Goal: Information Seeking & Learning: Learn about a topic

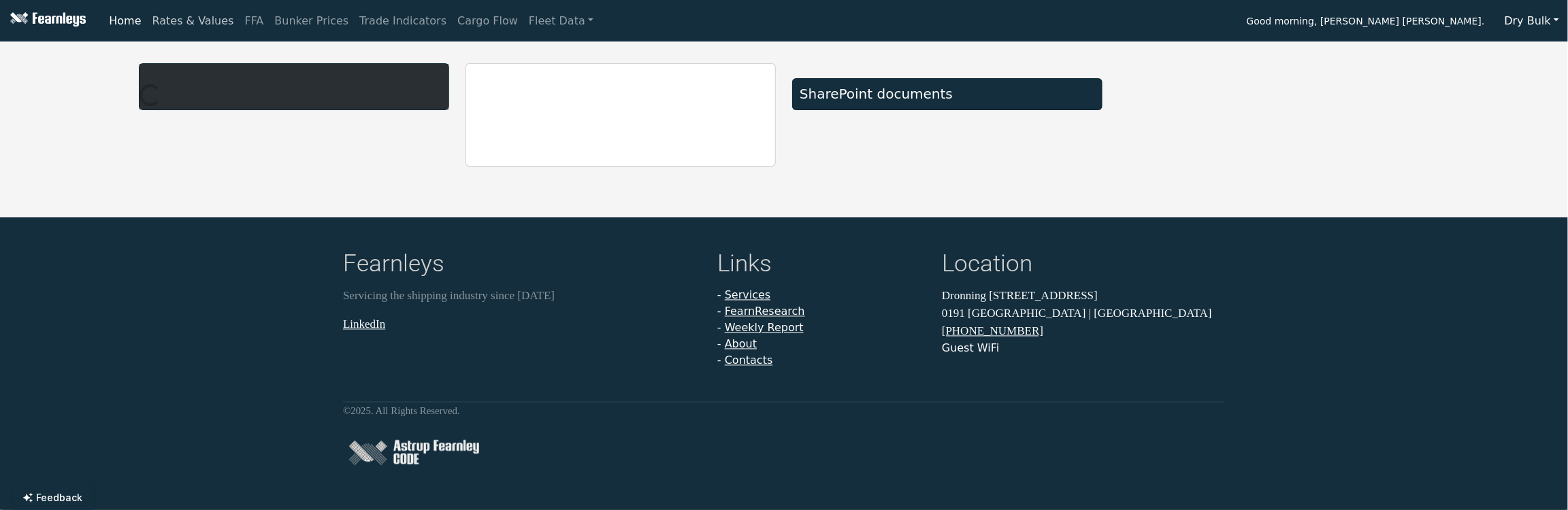
click at [177, 25] on link "Rates & Values" at bounding box center [193, 21] width 93 height 27
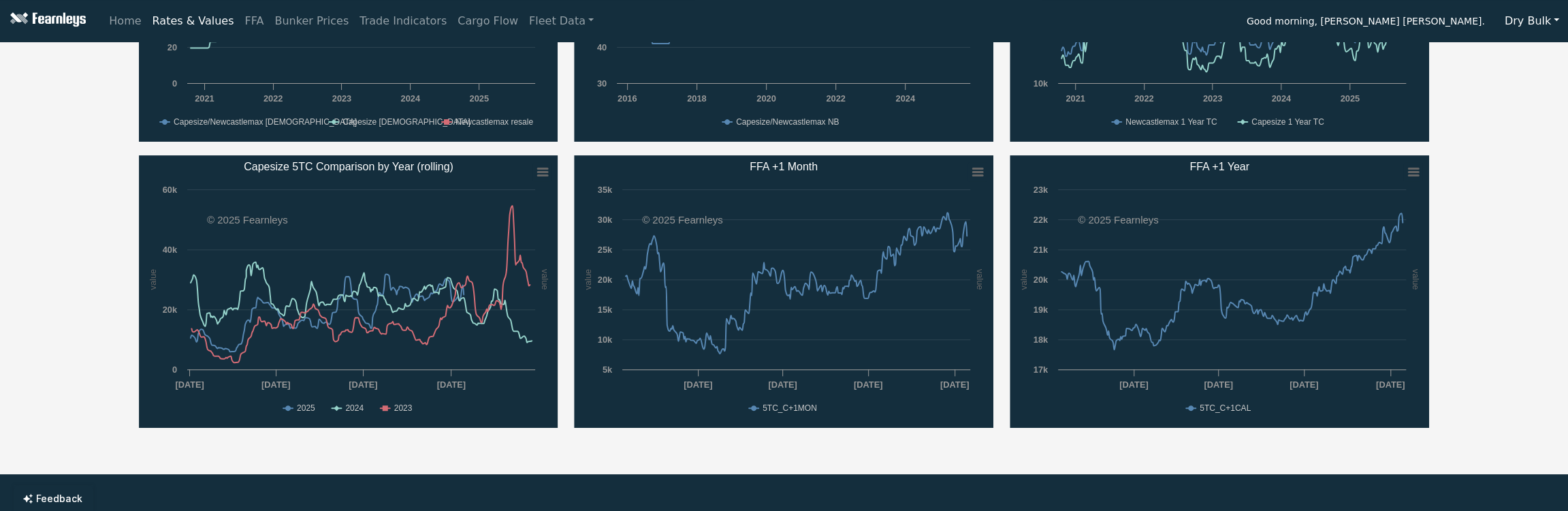
scroll to position [363, 0]
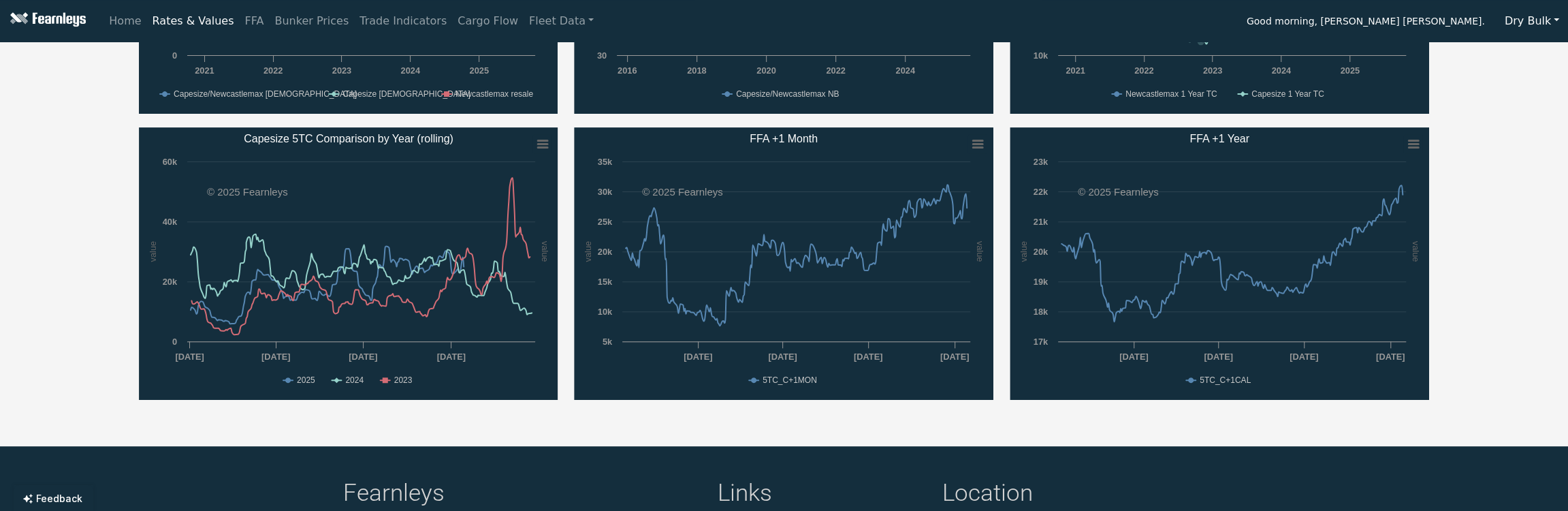
drag, startPoint x: 1526, startPoint y: 137, endPoint x: 959, endPoint y: 3, distance: 582.6
click at [1526, 137] on div "Capesize/[GEOGRAPHIC_DATA] Panamax/Kamsarmax Supramax/Ultramax Handysize 1 Year…" at bounding box center [784, 49] width 1568 height 729
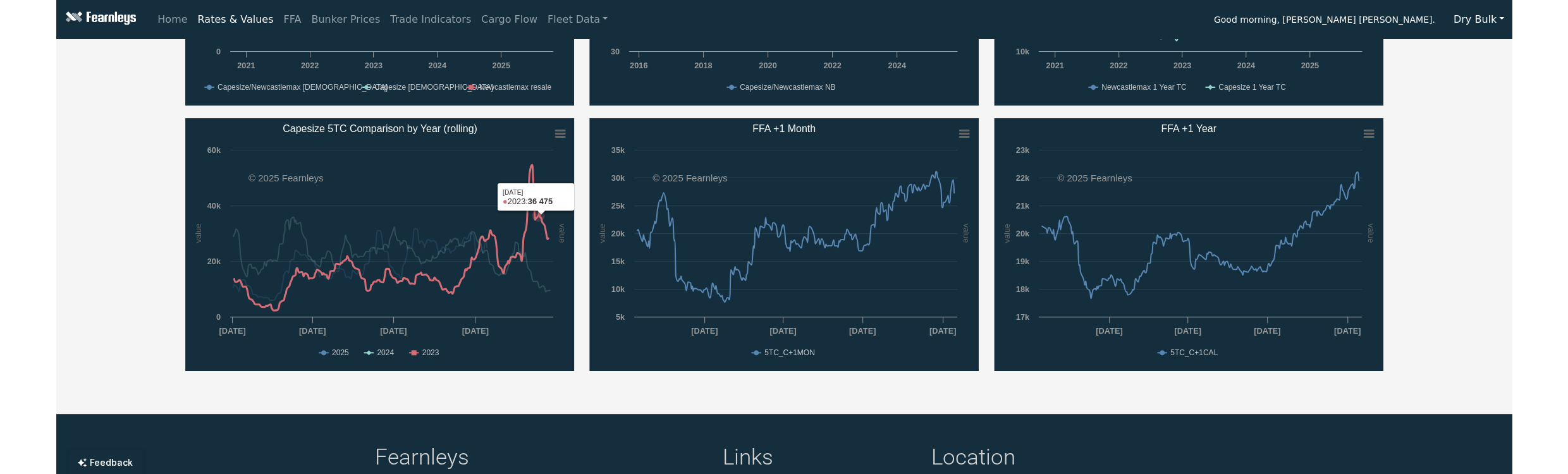
scroll to position [0, 0]
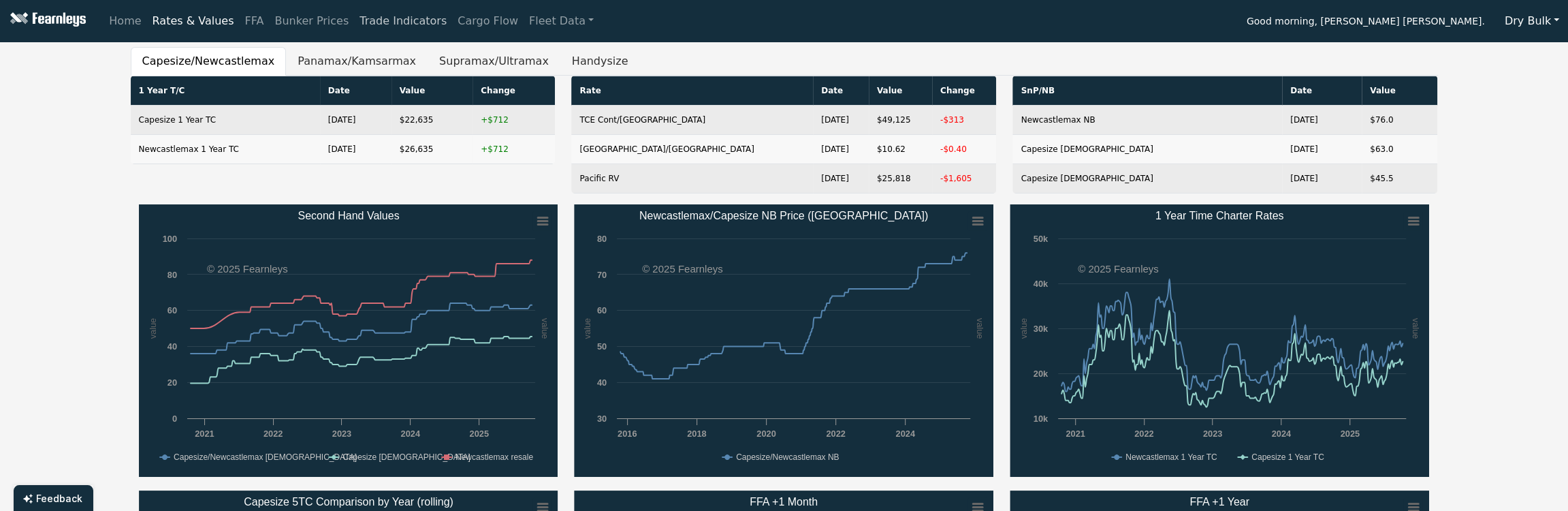
click at [374, 21] on link "Trade Indicators" at bounding box center [403, 21] width 98 height 27
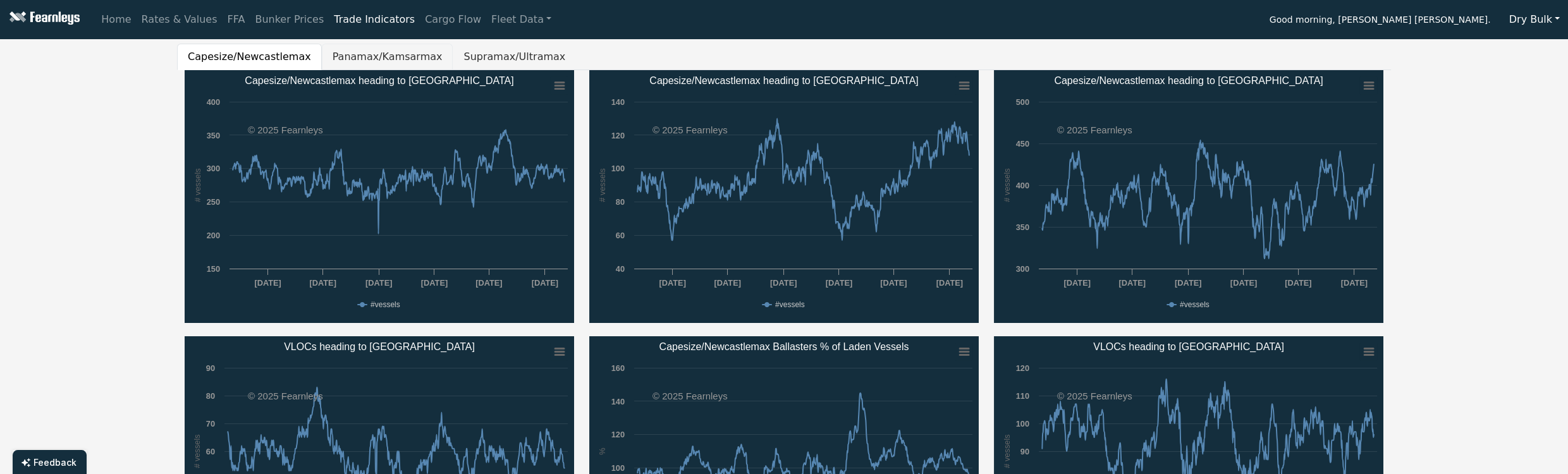
click at [364, 54] on button "Panamax/Kamsarmax" at bounding box center [387, 57] width 131 height 27
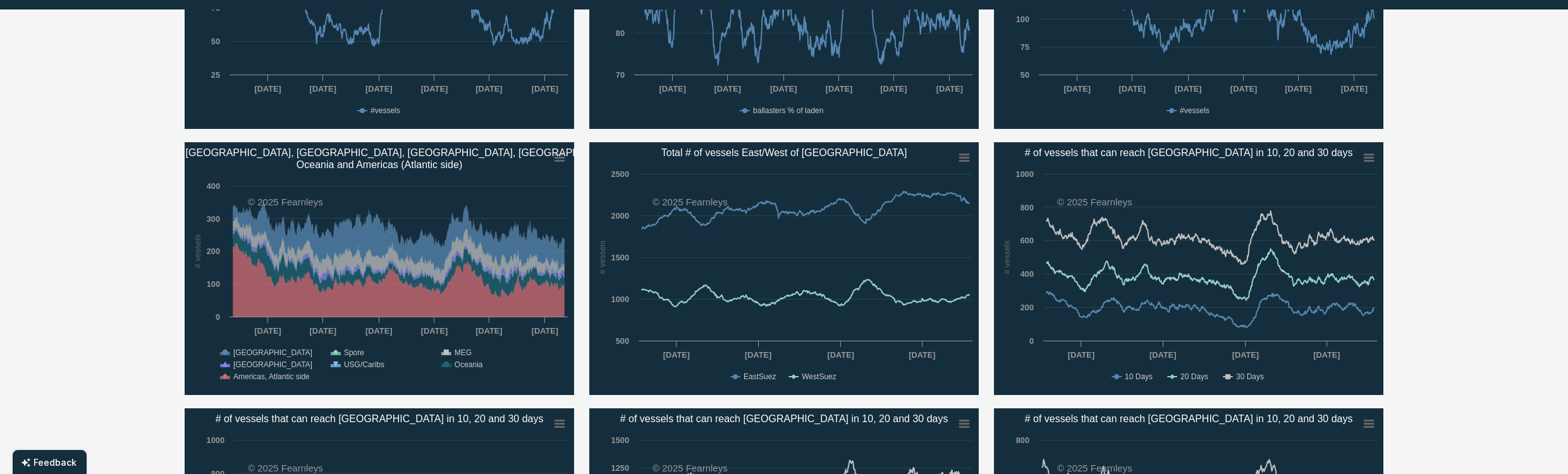
scroll to position [505, 0]
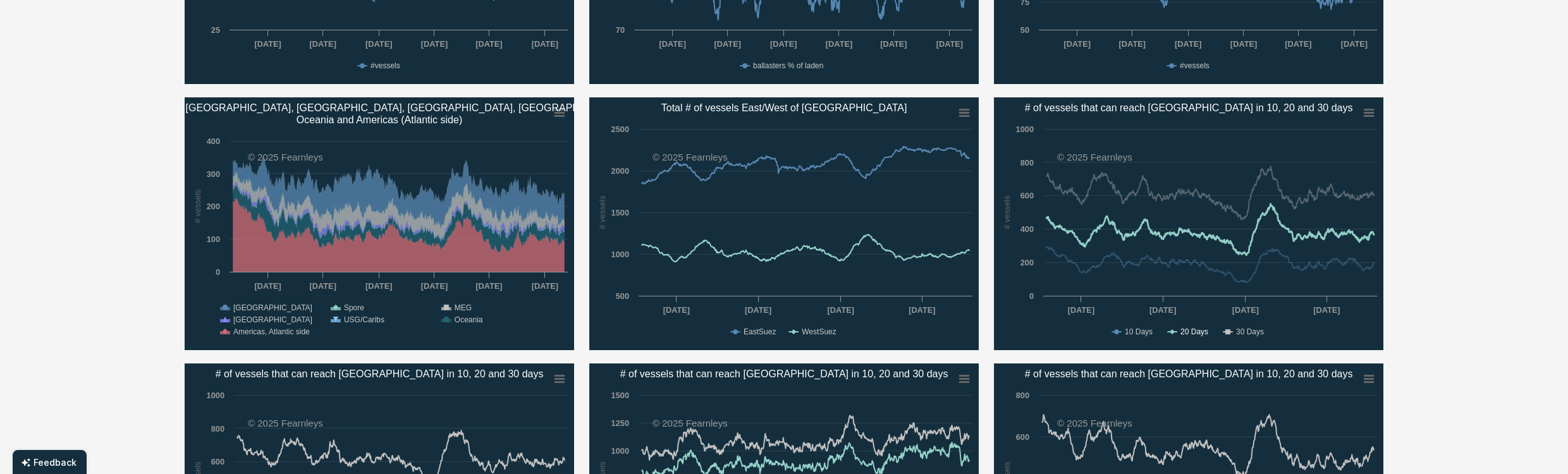
click at [1185, 331] on text "20 Days" at bounding box center [1194, 332] width 27 height 9
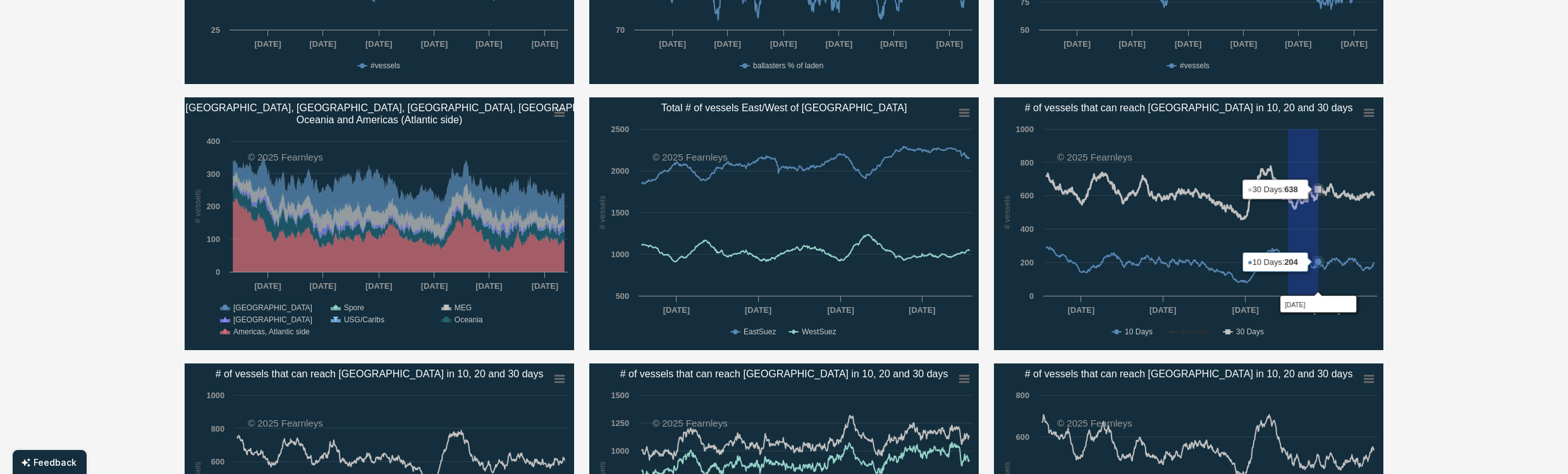
drag, startPoint x: 1318, startPoint y: 144, endPoint x: 1443, endPoint y: 171, distance: 127.9
click at [1443, 171] on div "Capesize/Newcastlemax Panamax/Kamsarmax Supramax/Ultramax Created with Highchar…" at bounding box center [784, 217] width 1568 height 1357
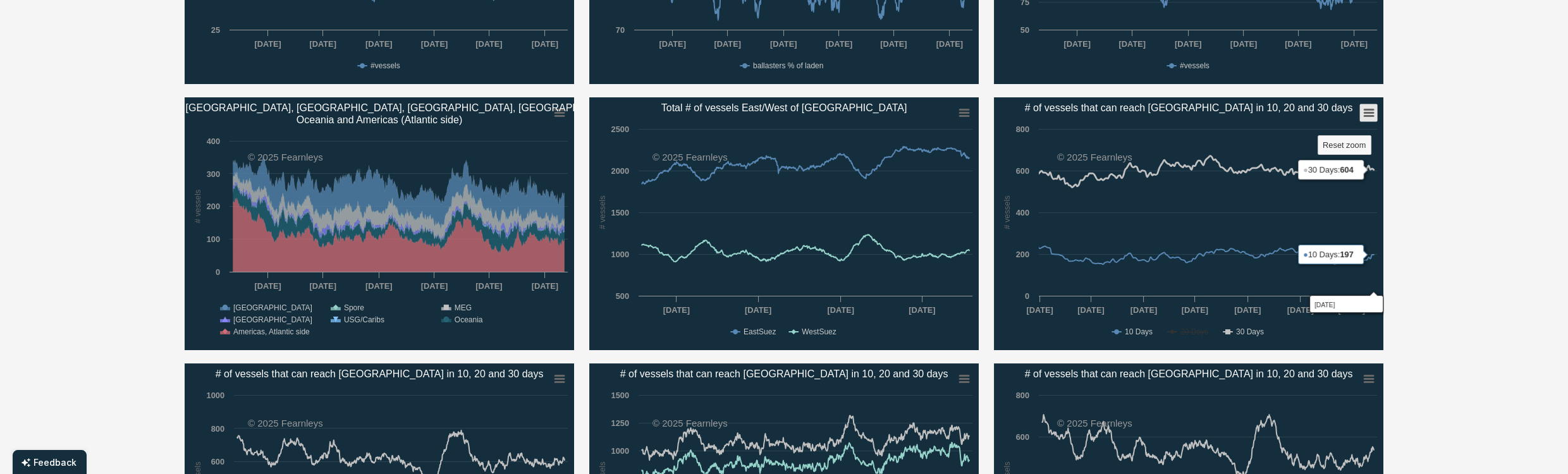
click at [1370, 115] on icon "# of vessels that can reach Santos in 10, 20 and 30 days" at bounding box center [1369, 113] width 9 height 7
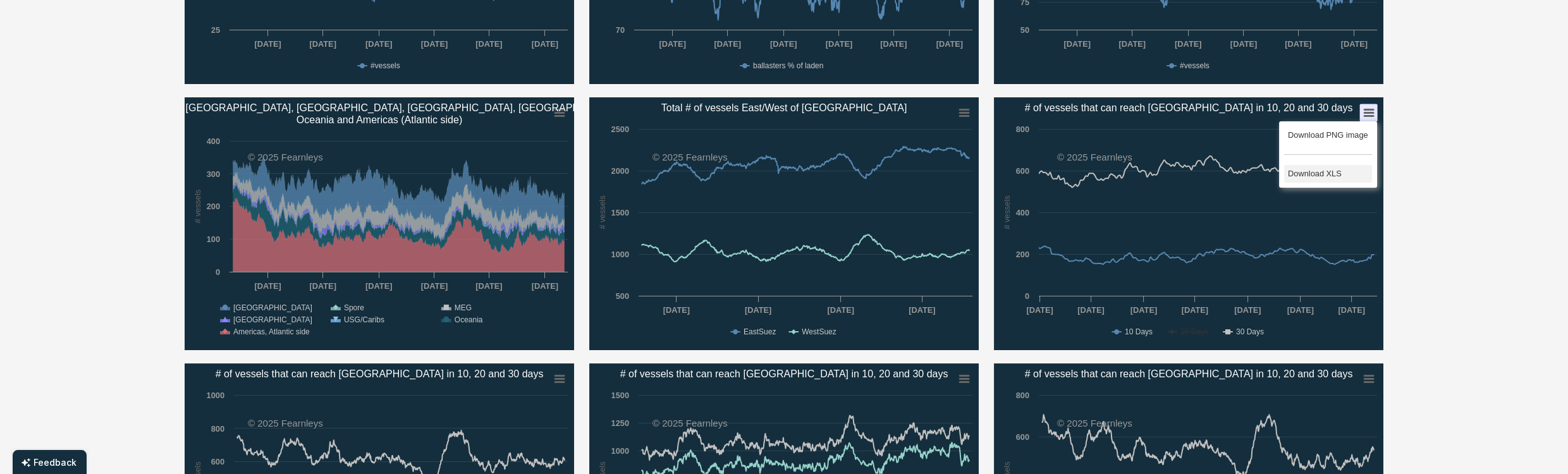
click at [1303, 176] on li "Download XLS" at bounding box center [1328, 174] width 88 height 18
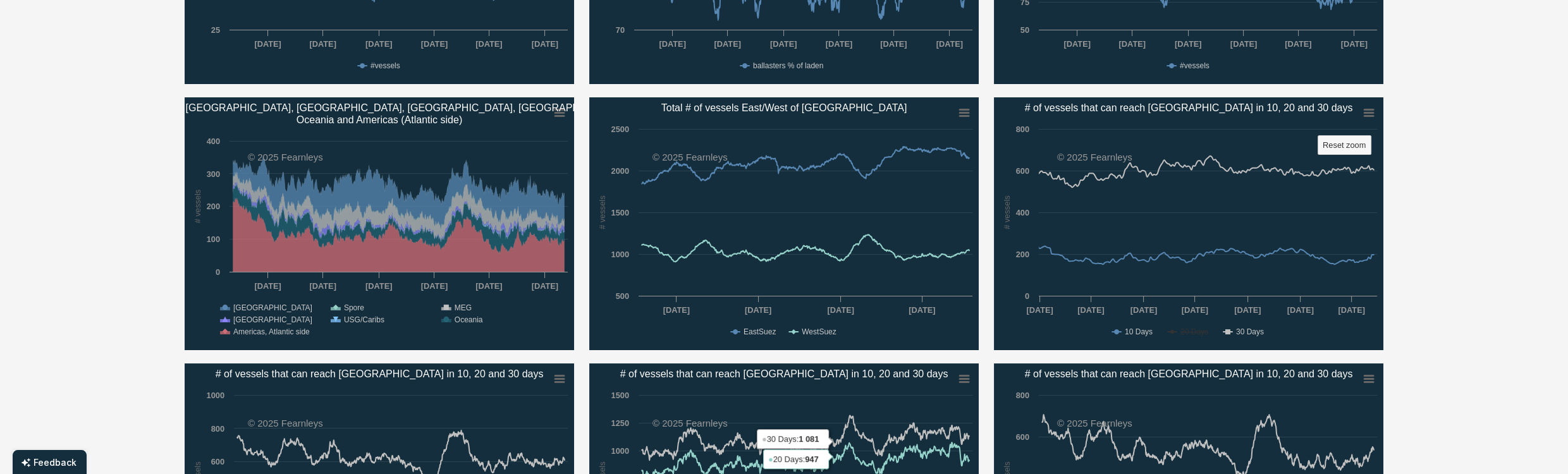
click at [1347, 148] on text "Reset zoom" at bounding box center [1344, 145] width 43 height 10
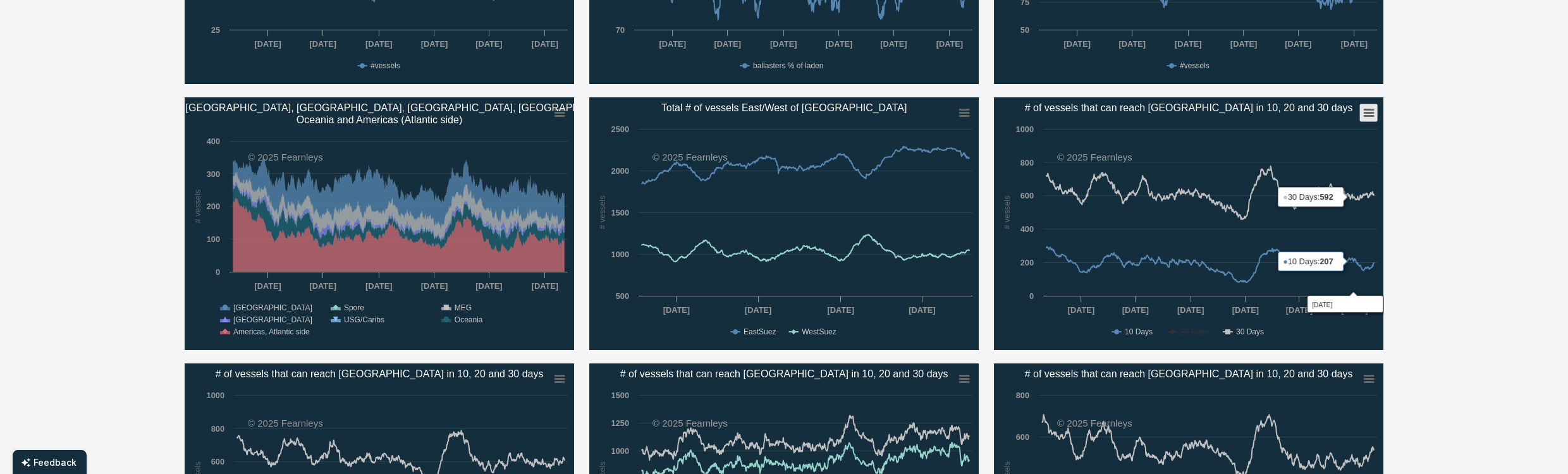
click at [1366, 115] on icon "# of vessels that can reach Santos in 10, 20 and 30 days" at bounding box center [1369, 113] width 9 height 7
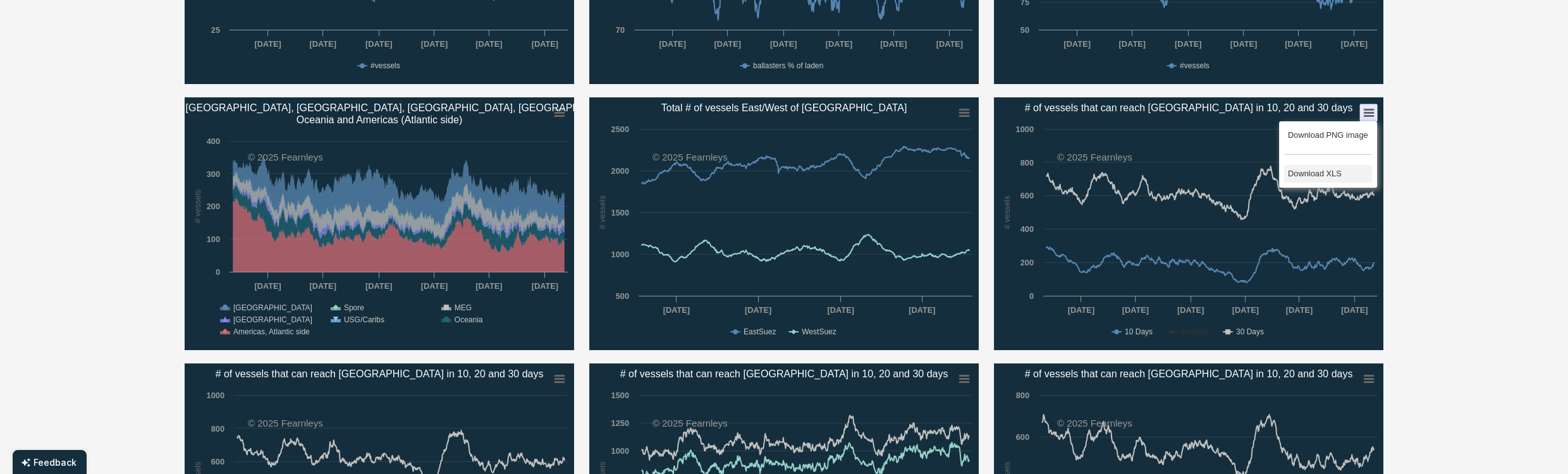
click at [1320, 169] on li "Download XLS" at bounding box center [1328, 174] width 88 height 18
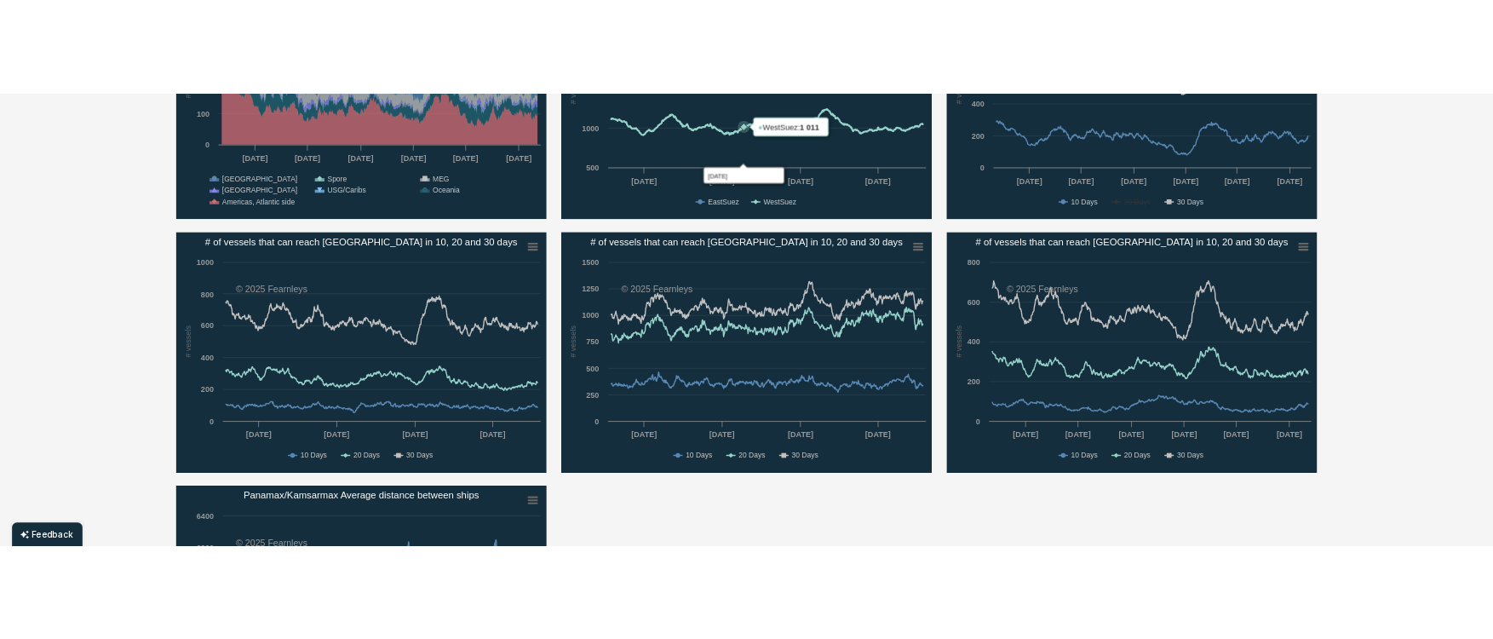
scroll to position [1022, 0]
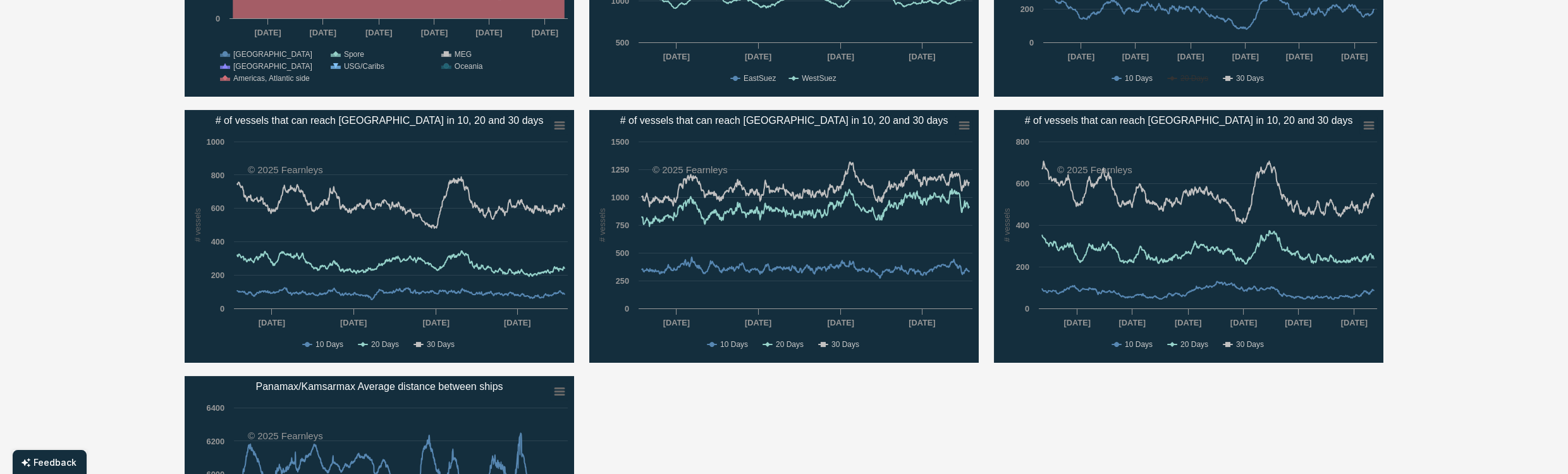
click at [378, 343] on text "20 Days" at bounding box center [384, 344] width 27 height 9
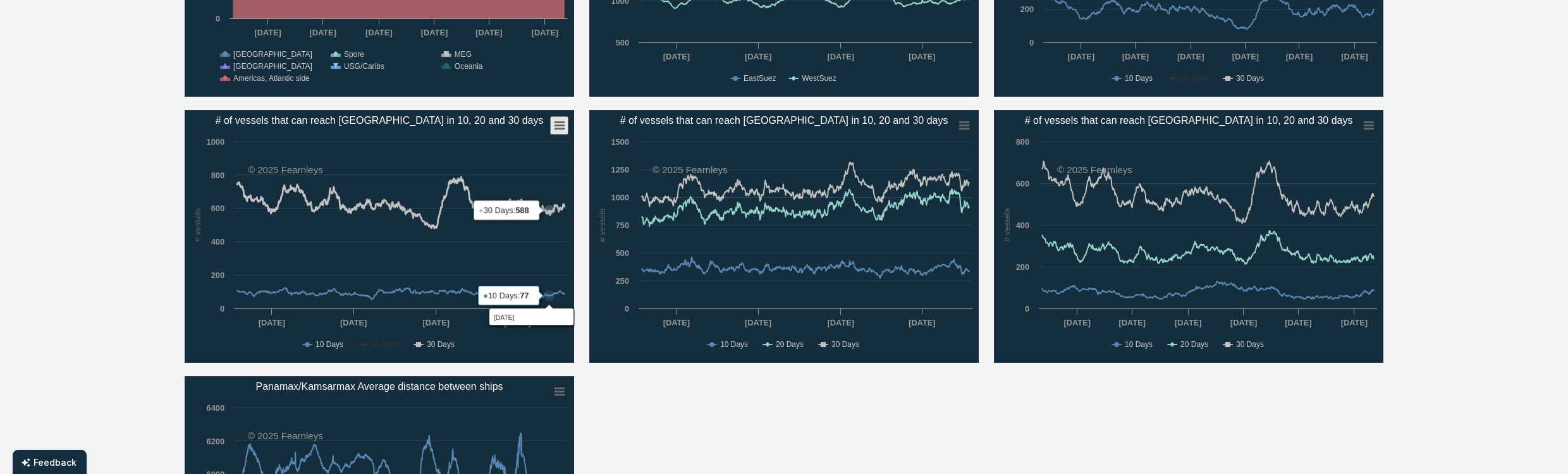
click at [557, 121] on rect "# of vessels that can reach Rotterdam in 10, 20 and 30 days" at bounding box center [560, 126] width 18 height 18
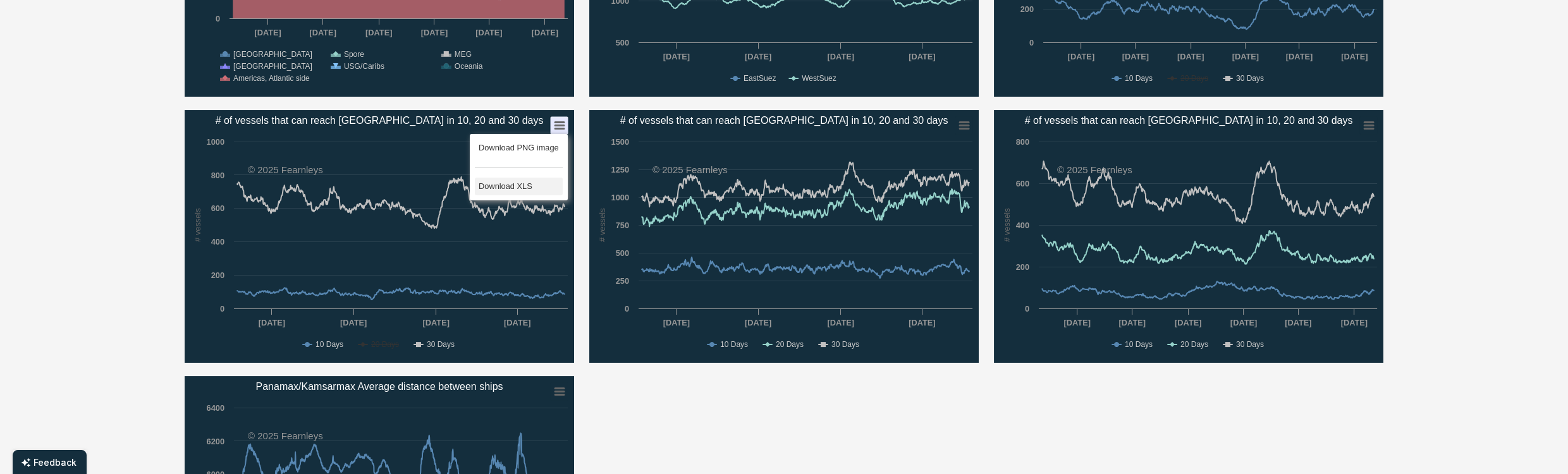
click at [513, 183] on li "Download XLS" at bounding box center [519, 186] width 88 height 18
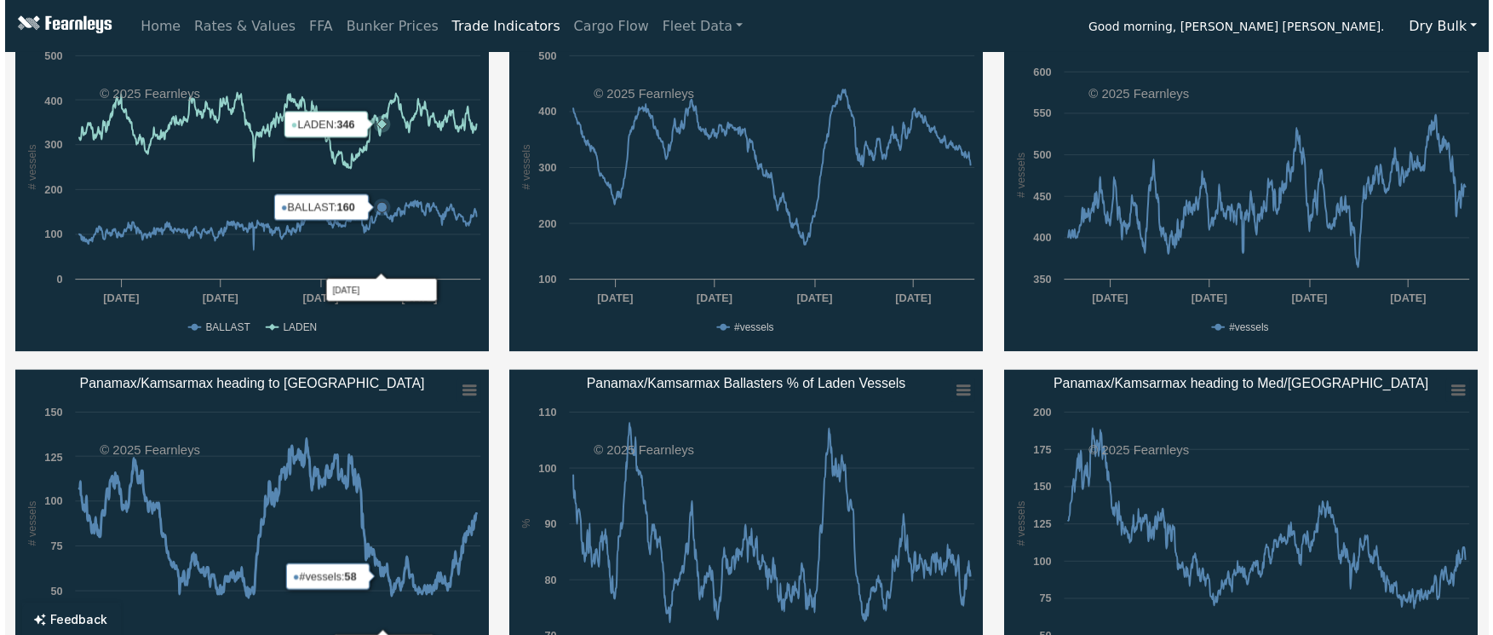
scroll to position [0, 0]
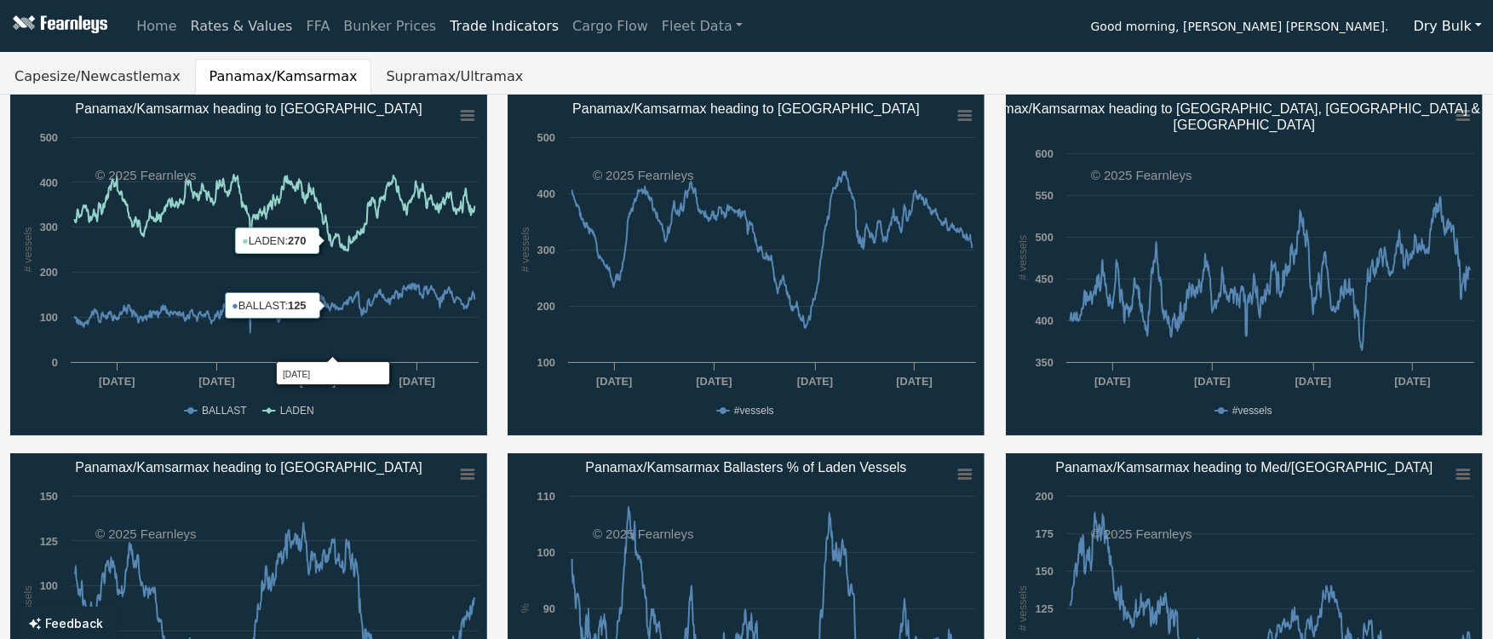
click at [241, 21] on link "Rates & Values" at bounding box center [242, 26] width 116 height 34
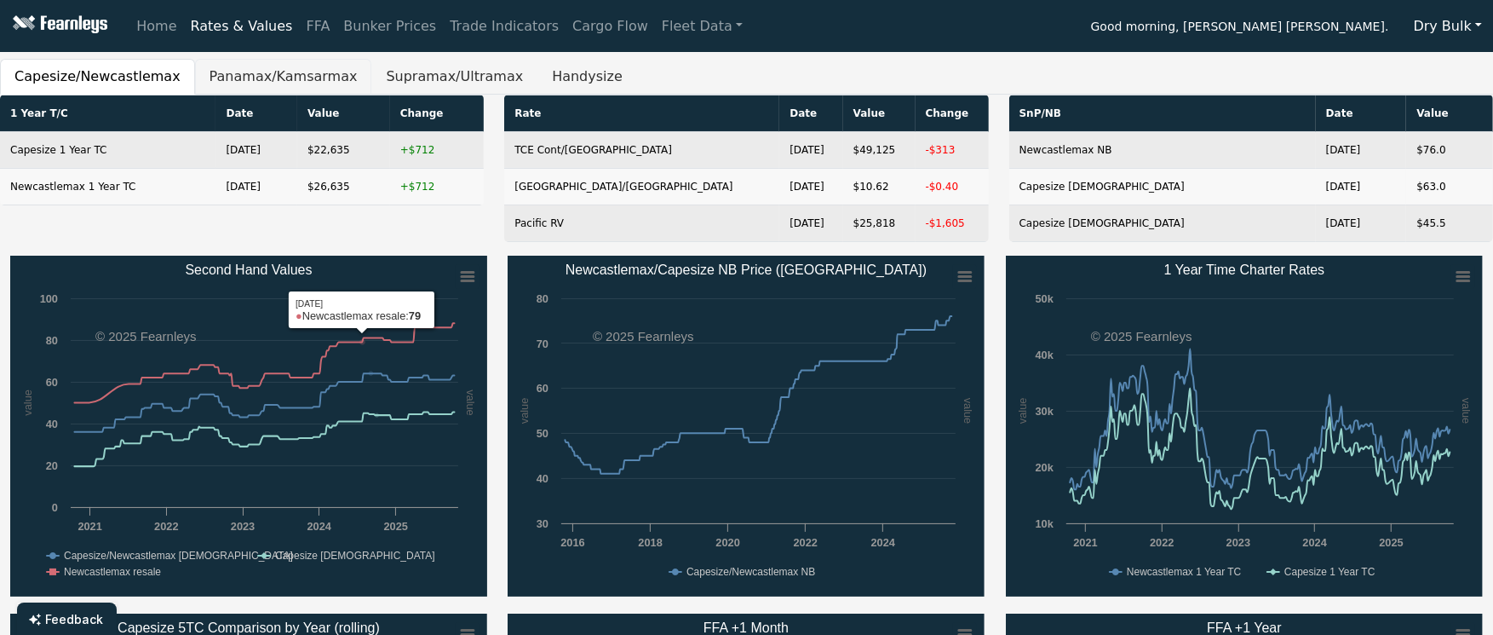
click at [277, 84] on button "Panamax/Kamsarmax" at bounding box center [283, 77] width 177 height 36
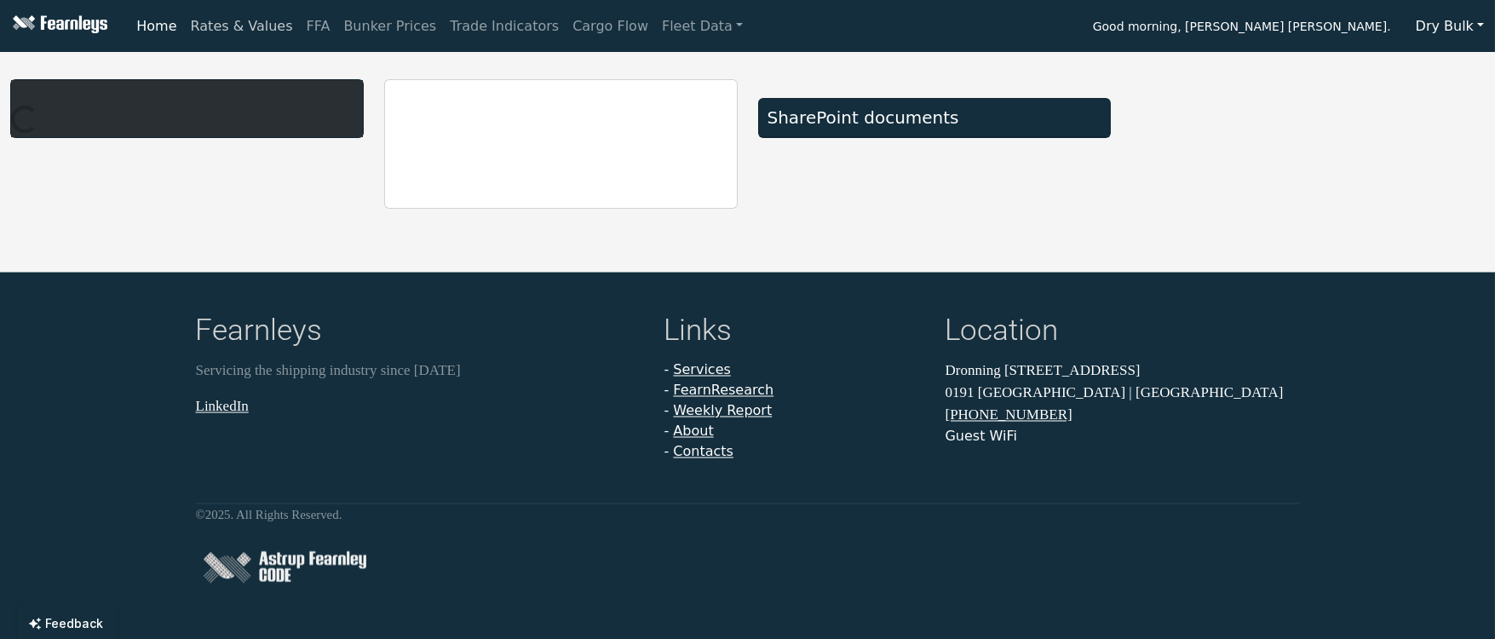
click at [235, 38] on link "Rates & Values" at bounding box center [242, 26] width 116 height 34
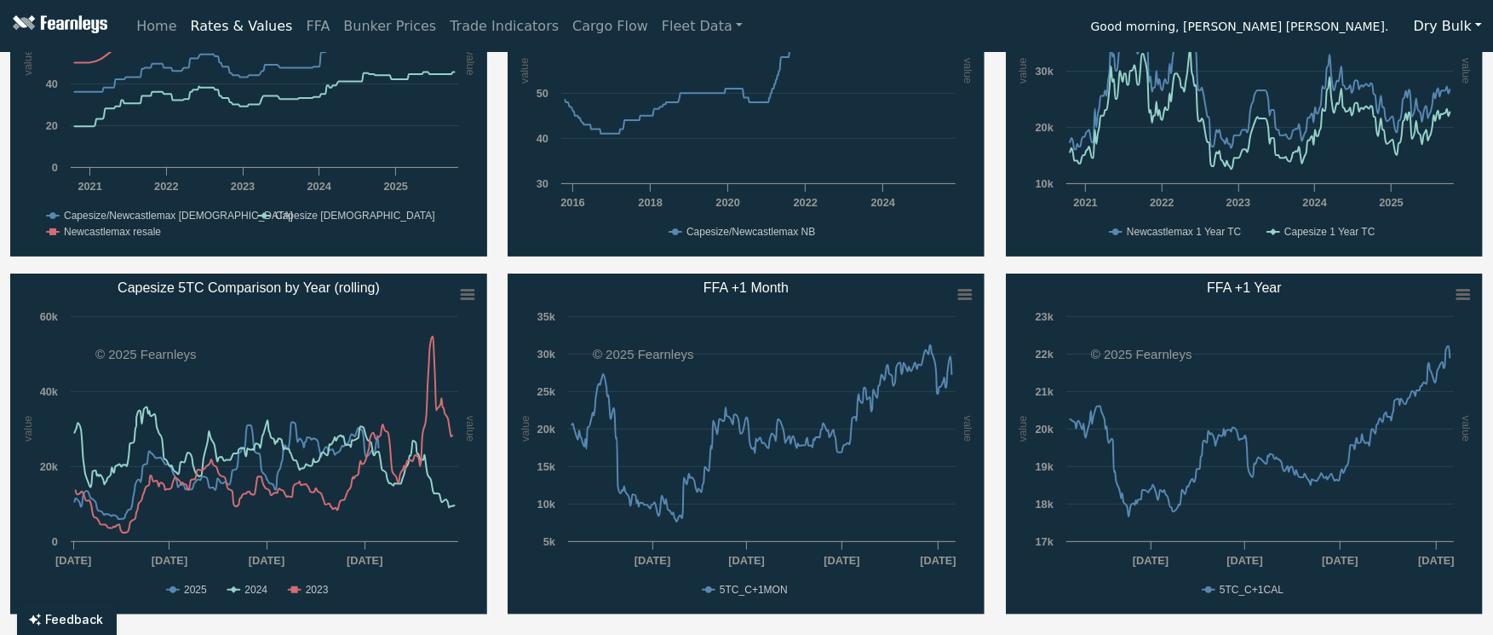
scroll to position [454, 0]
